Goal: Find specific page/section: Find specific page/section

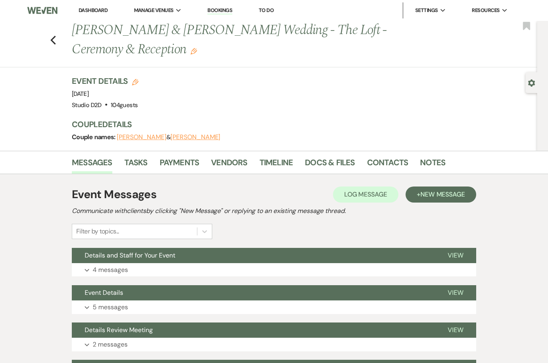
click at [55, 36] on use "button" at bounding box center [53, 40] width 5 height 9
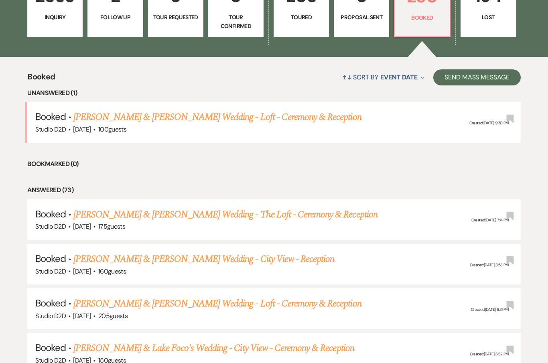
scroll to position [258, 0]
click at [365, 216] on link "[PERSON_NAME] & [PERSON_NAME] Wedding - The Loft - Ceremony & Reception" at bounding box center [225, 214] width 304 height 14
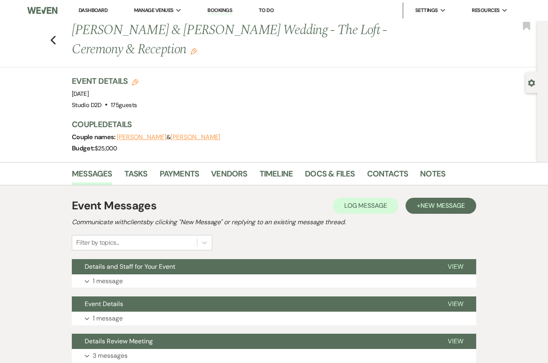
click at [342, 172] on link "Docs & Files" at bounding box center [330, 176] width 50 height 18
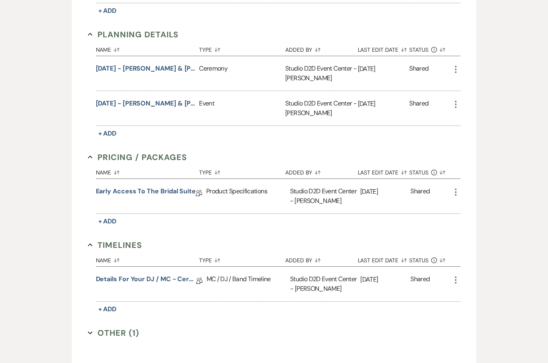
scroll to position [515, 0]
click at [255, 276] on div "MC / DJ / Band Timeline" at bounding box center [249, 284] width 84 height 34
click at [189, 275] on link "Details for your DJ / MC - Ceremony & Reception" at bounding box center [146, 280] width 100 height 12
